Goal: Navigation & Orientation: Find specific page/section

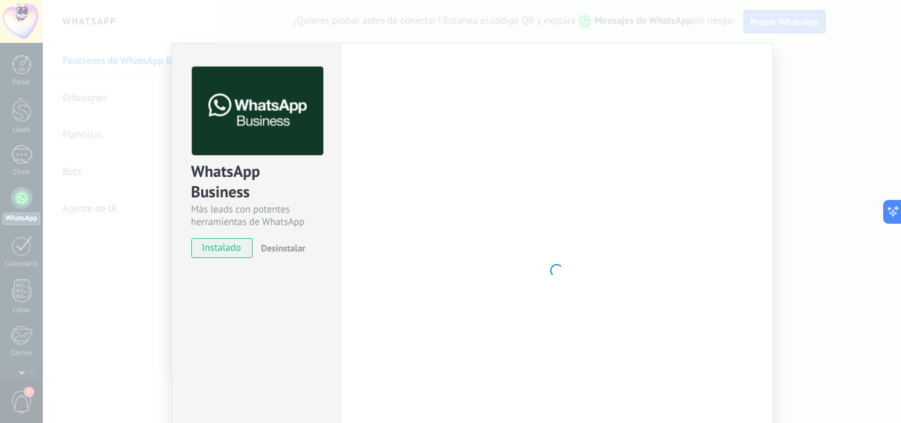
click at [540, 279] on div at bounding box center [557, 271] width 392 height 408
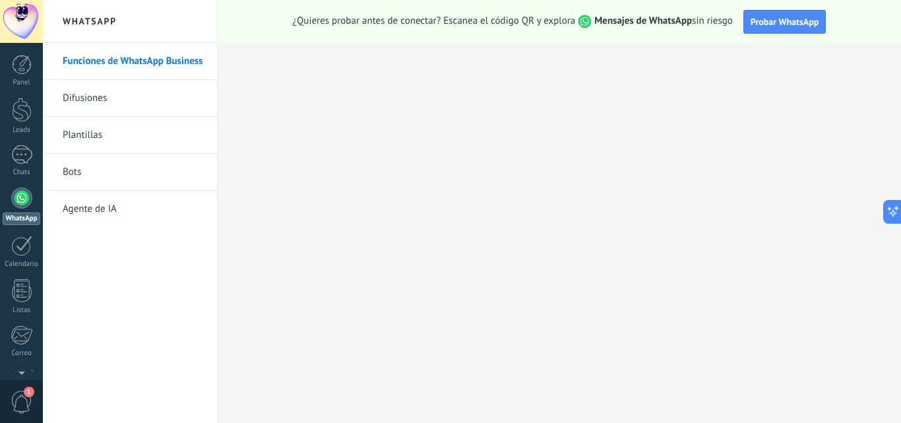
click at [24, 406] on span "1" at bounding box center [22, 401] width 22 height 23
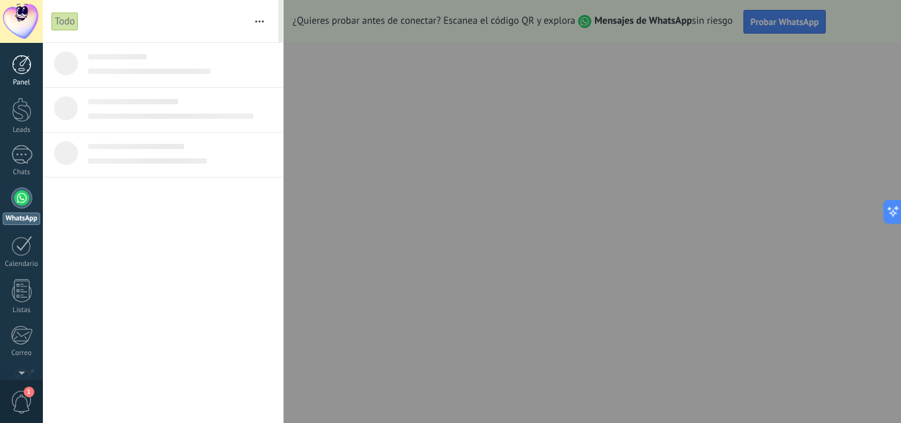
click at [27, 65] on div at bounding box center [22, 65] width 20 height 20
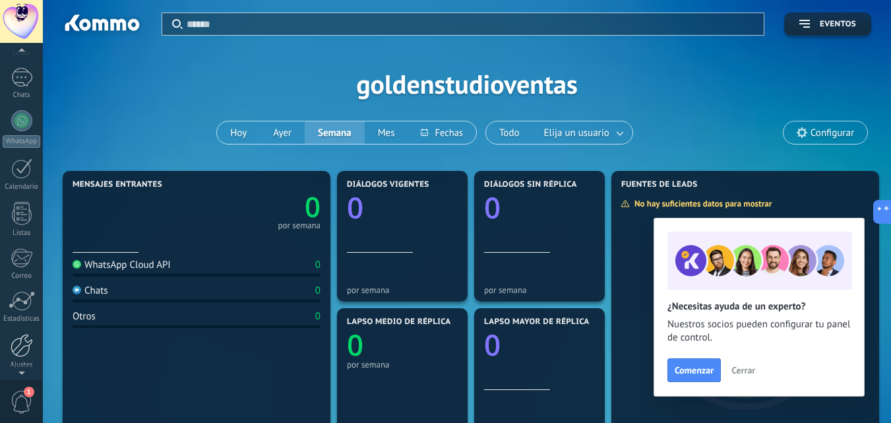
click at [16, 348] on div at bounding box center [22, 345] width 22 height 23
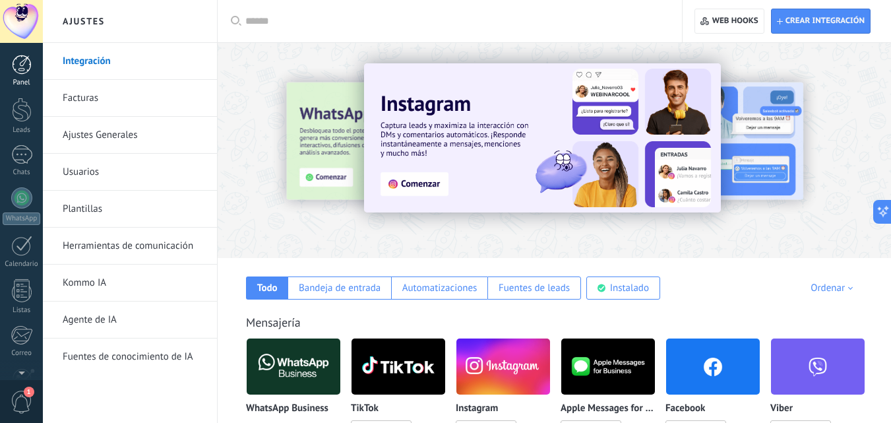
click at [22, 68] on div at bounding box center [22, 65] width 20 height 20
